Goal: Book appointment/travel/reservation

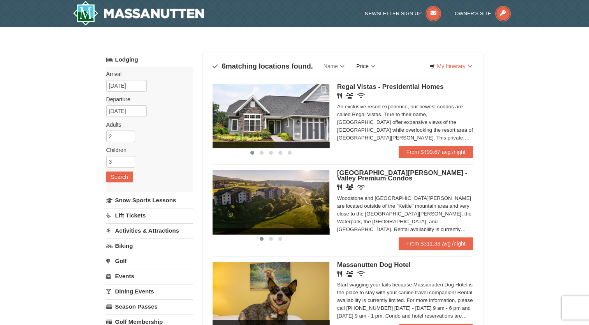
click at [369, 66] on link "Price" at bounding box center [366, 66] width 31 height 16
click at [374, 80] on link "Price (Low to High)" at bounding box center [382, 82] width 62 height 10
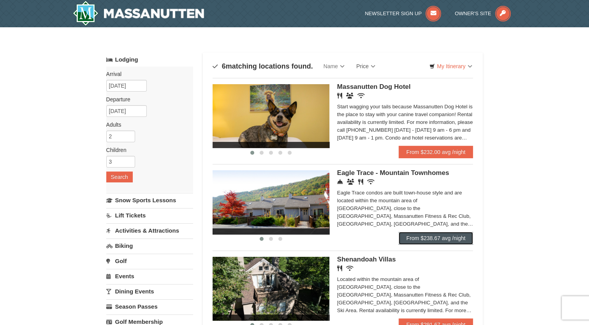
click at [442, 238] on link "From $238.67 avg /night" at bounding box center [436, 238] width 75 height 12
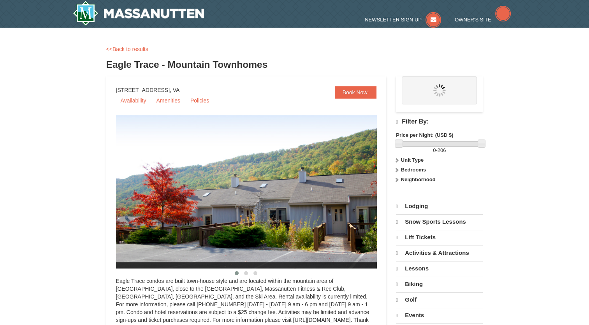
select select "10"
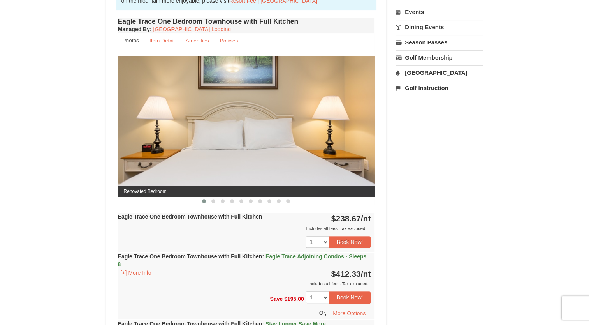
scroll to position [280, 0]
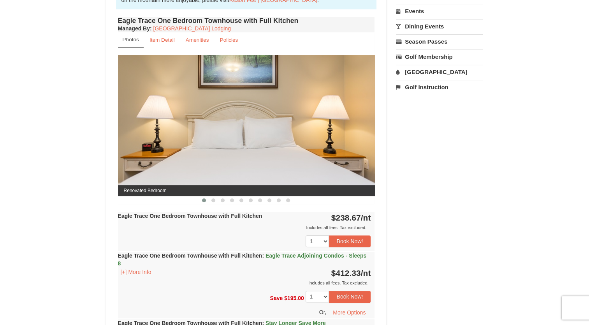
click at [428, 68] on link "[GEOGRAPHIC_DATA]" at bounding box center [439, 72] width 87 height 14
click at [418, 119] on button "Search" at bounding box center [409, 121] width 26 height 11
